Goal: Task Accomplishment & Management: Use online tool/utility

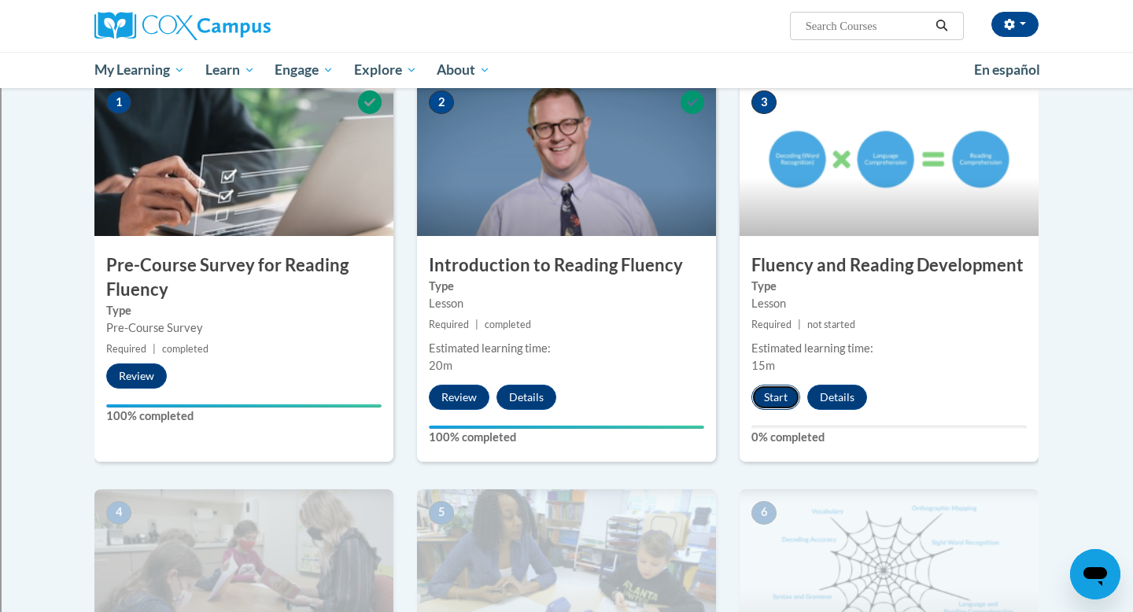
click at [778, 399] on button "Start" at bounding box center [775, 397] width 49 height 25
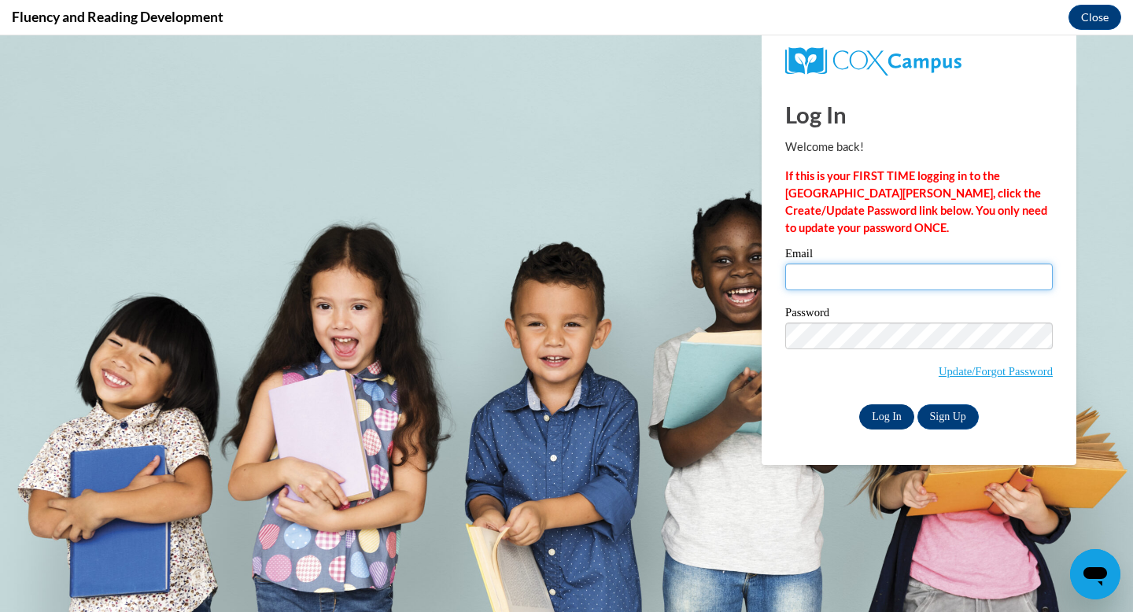
type input "[EMAIL_ADDRESS][DOMAIN_NAME]"
click at [876, 416] on input "Log In" at bounding box center [886, 416] width 55 height 25
